Goal: Task Accomplishment & Management: Use online tool/utility

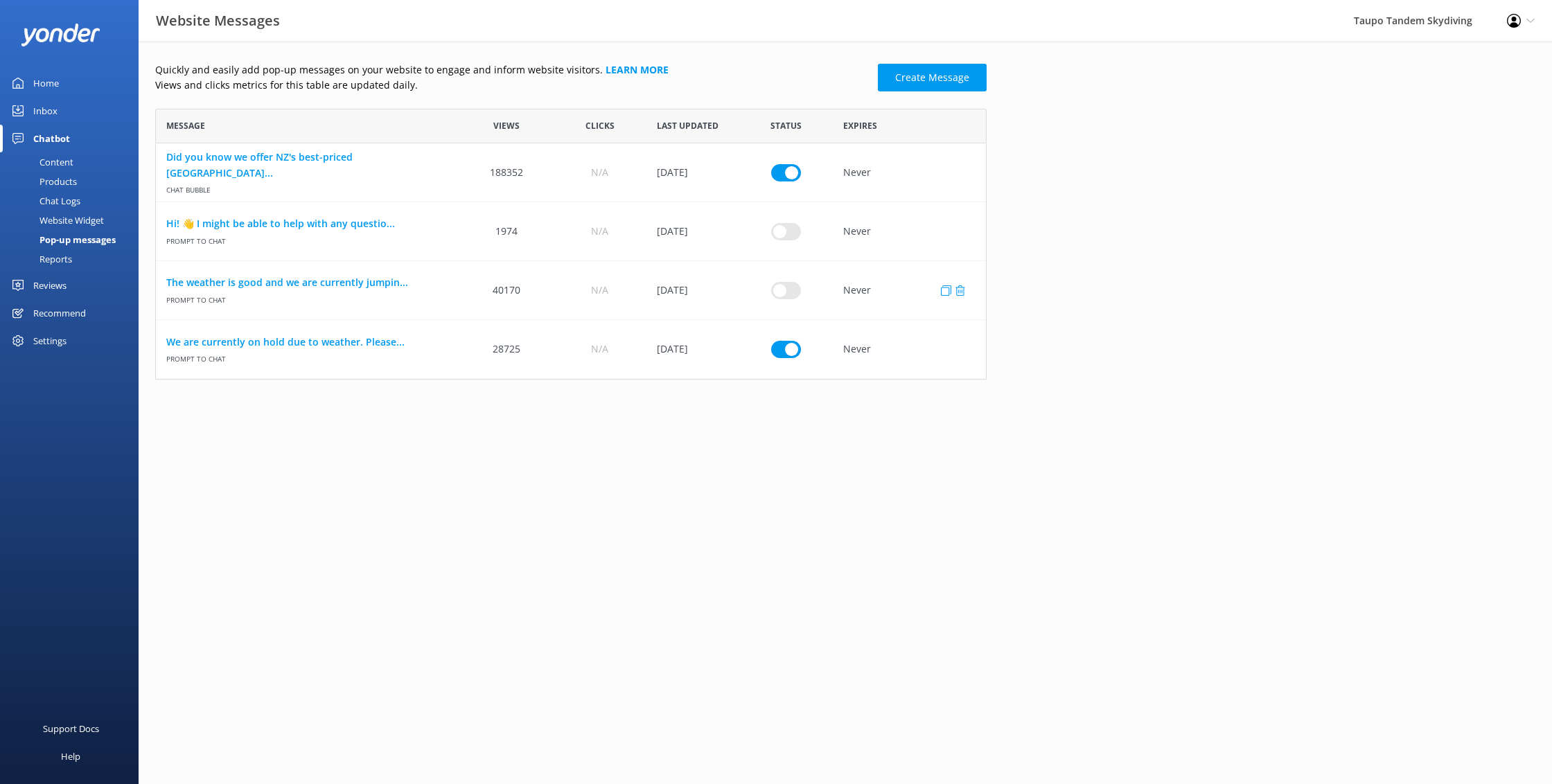
scroll to position [271, 831]
click at [352, 337] on link "We are currently on hold due to weather. Please..." at bounding box center [307, 342] width 283 height 16
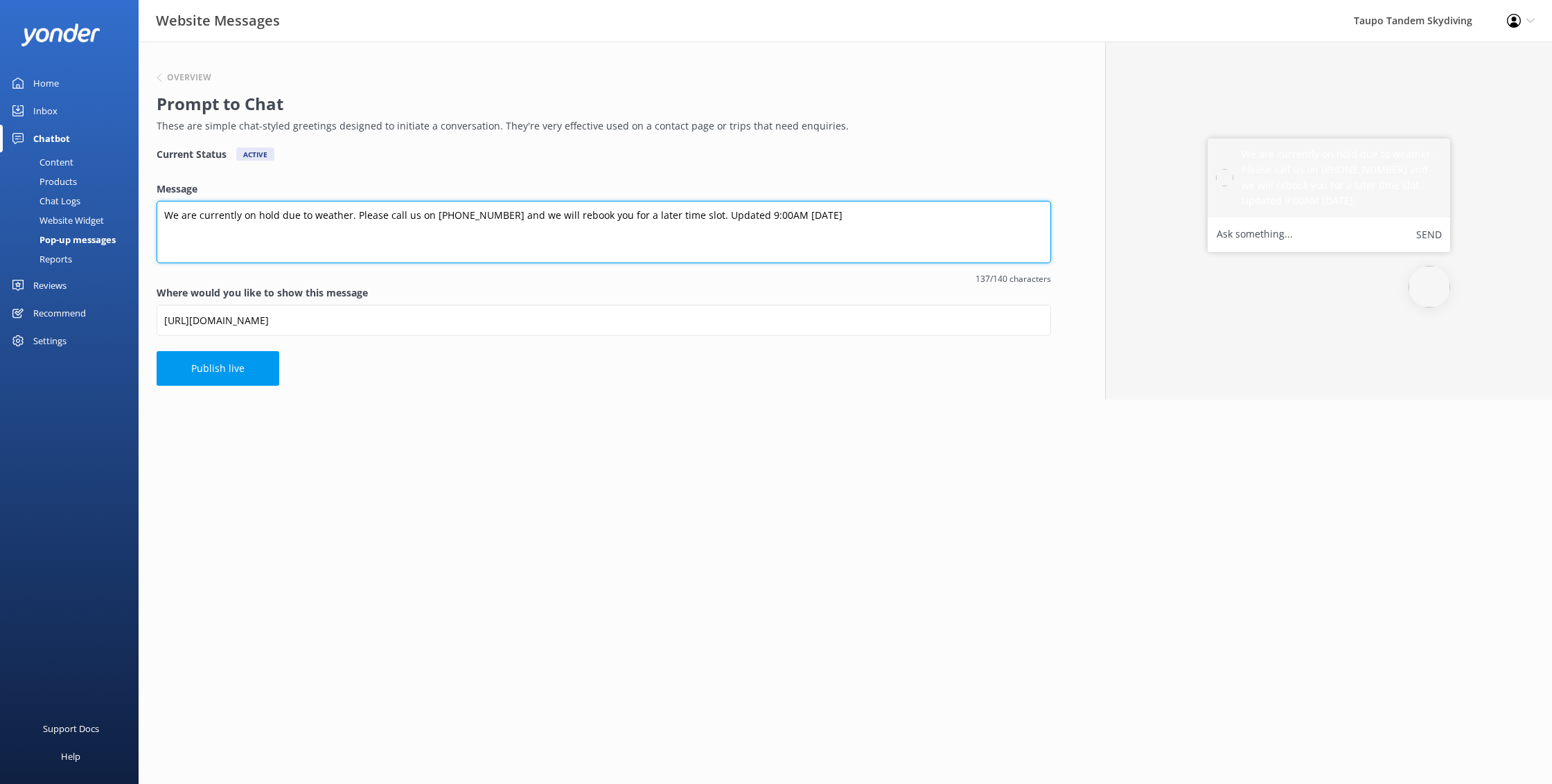
drag, startPoint x: 735, startPoint y: 215, endPoint x: 741, endPoint y: 220, distance: 7.8
click at [735, 215] on textarea "We are currently on hold due to weather. Please call us on [PHONE_NUMBER] and w…" at bounding box center [604, 232] width 895 height 62
type textarea "We are currently on hold due to weather. Please call us on [PHONE_NUMBER] and w…"
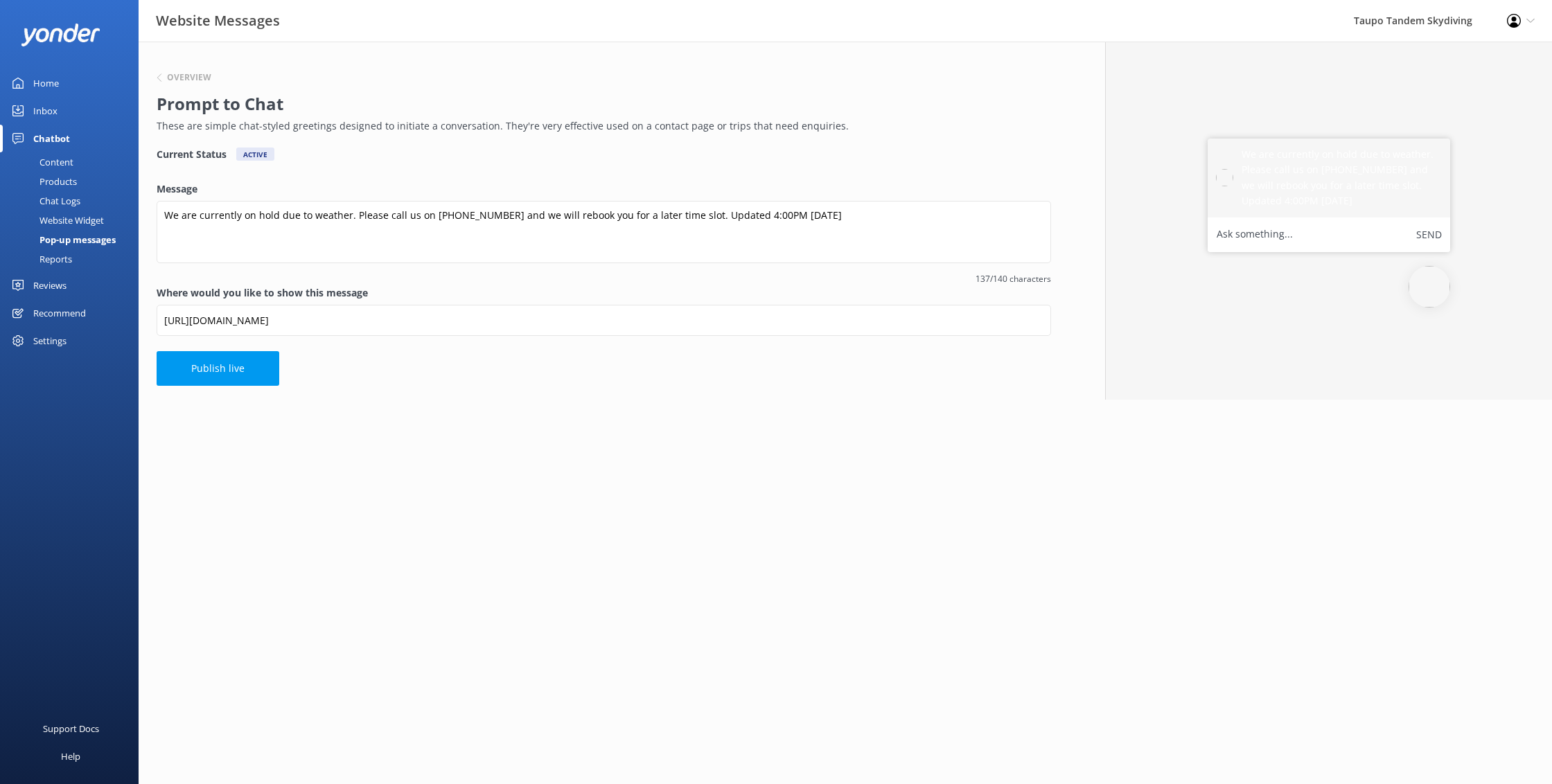
click at [215, 378] on button "Publish live" at bounding box center [218, 368] width 123 height 35
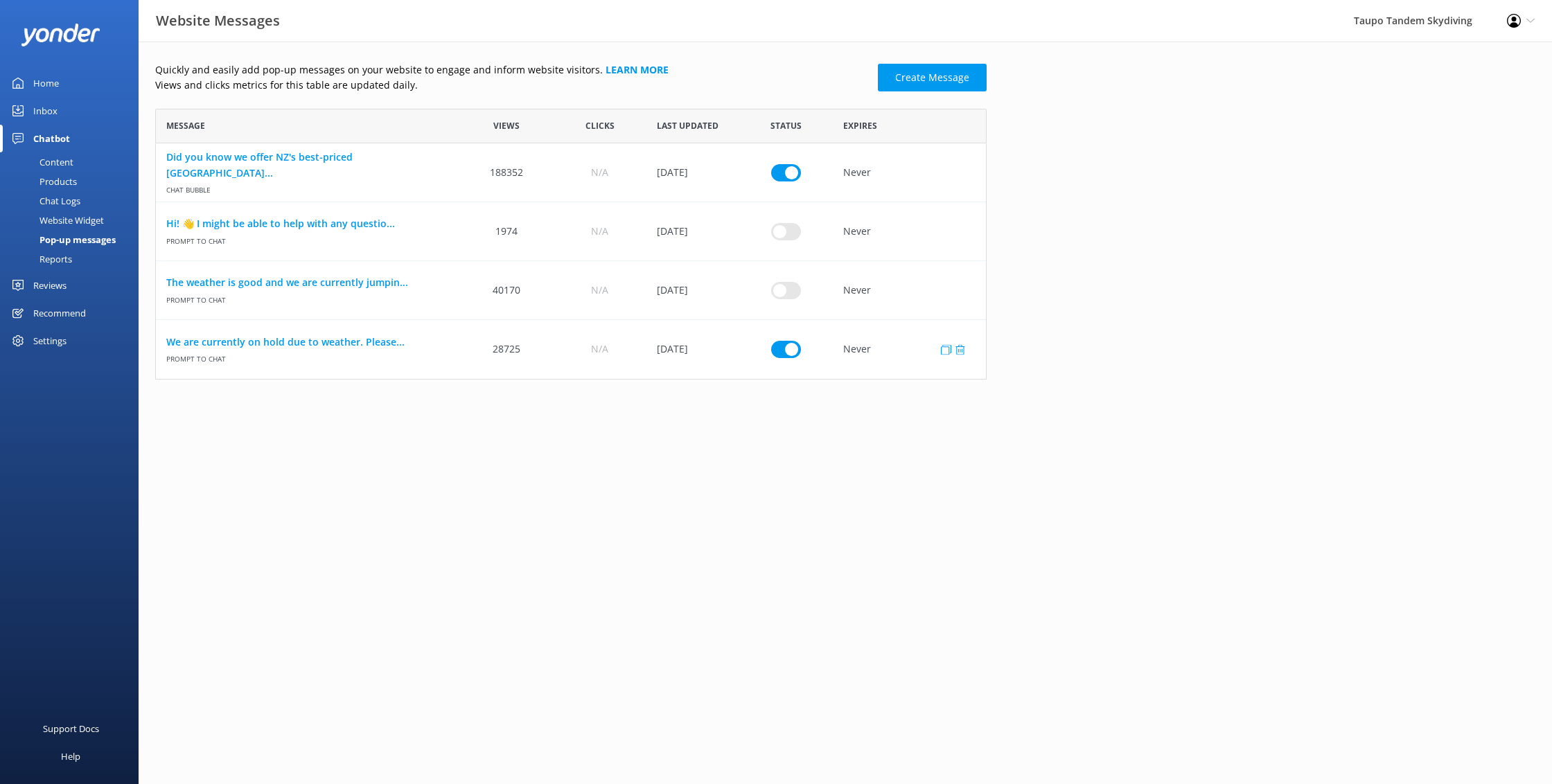
scroll to position [271, 831]
click at [358, 343] on link "We are currently on hold due to weather. Please..." at bounding box center [307, 342] width 283 height 16
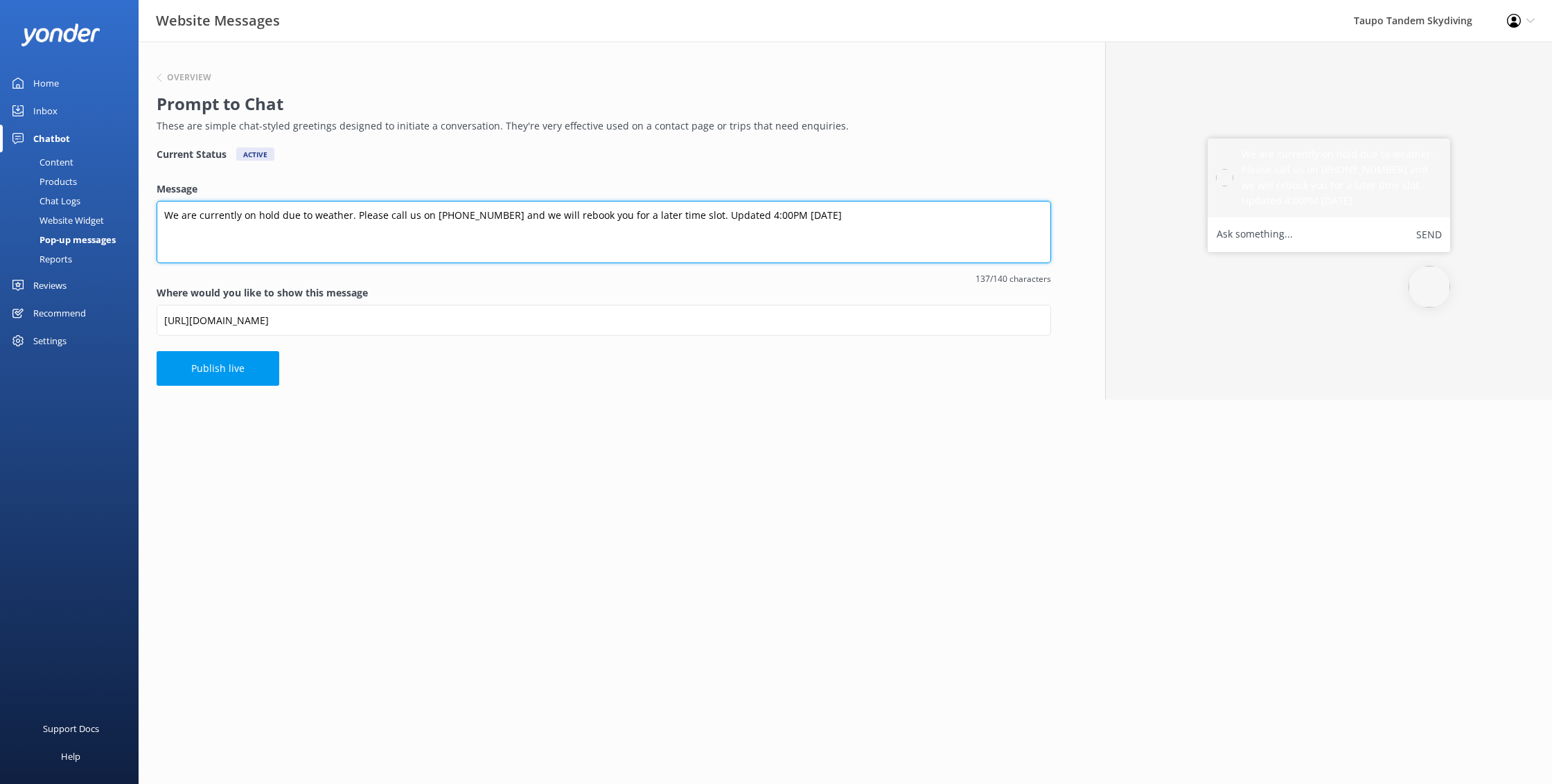
drag, startPoint x: 737, startPoint y: 215, endPoint x: 722, endPoint y: 277, distance: 63.8
click at [735, 217] on textarea "We are currently on hold due to weather. Please call us on [PHONE_NUMBER] and w…" at bounding box center [604, 232] width 895 height 62
type textarea "We are currently on hold due to weather. Please call us on [PHONE_NUMBER] and w…"
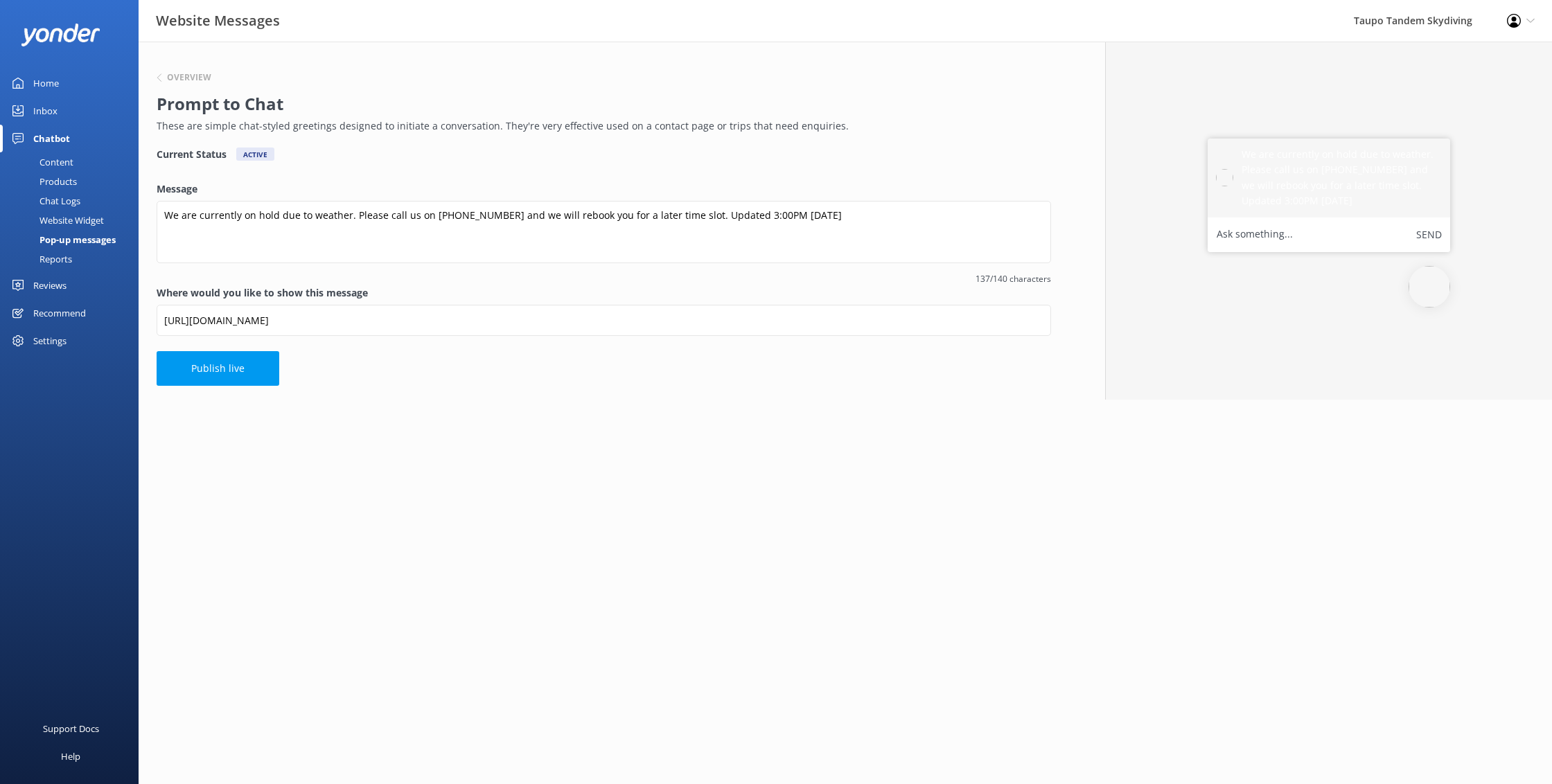
click at [209, 388] on div "Overview Prompt to Chat These are simple chat-styled greetings designed to init…" at bounding box center [604, 220] width 931 height 358
click at [228, 373] on button "Publish live" at bounding box center [218, 368] width 123 height 35
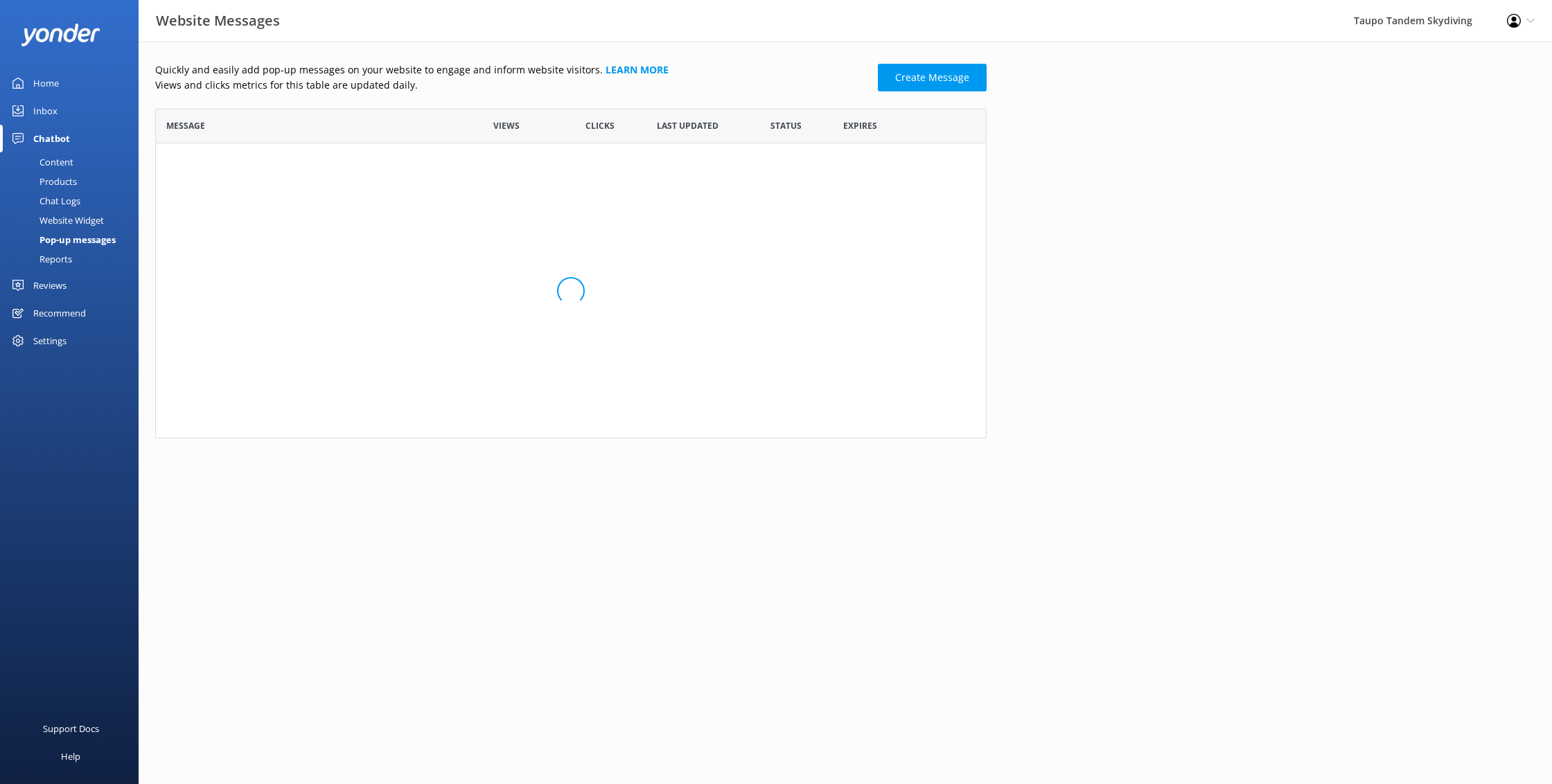
scroll to position [271, 831]
